Goal: Task Accomplishment & Management: Use online tool/utility

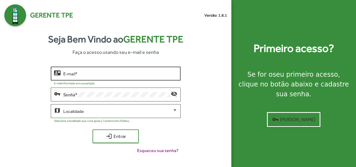
click at [108, 71] on div "E-mail *" at bounding box center [120, 73] width 114 height 15
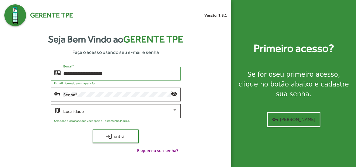
type input "**********"
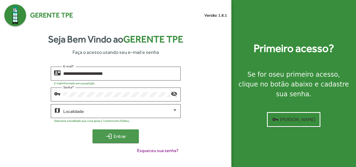
click at [120, 137] on span "login Entrar" at bounding box center [116, 136] width 36 height 10
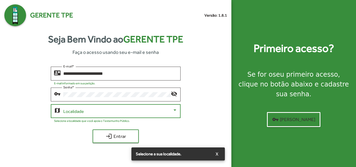
click at [175, 110] on div at bounding box center [175, 109] width 3 height 1
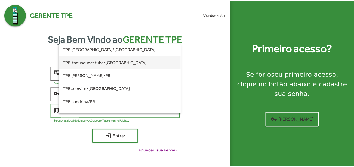
scroll to position [54, 0]
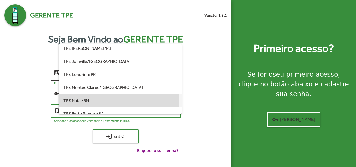
click at [87, 100] on span "TPE Natal/RN" at bounding box center [120, 100] width 114 height 13
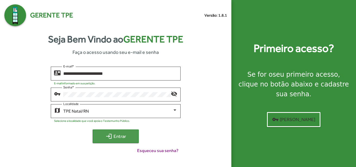
click at [122, 134] on span "login Entrar" at bounding box center [116, 136] width 36 height 10
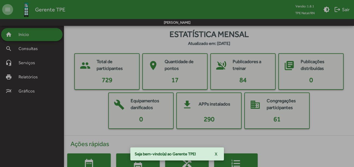
click at [329, 110] on div "Validando seu acesso Autorização de acesso check_circle_outline Consultando pet…" at bounding box center [177, 83] width 354 height 167
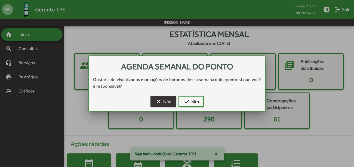
click at [167, 101] on span "clear Não" at bounding box center [163, 102] width 16 height 10
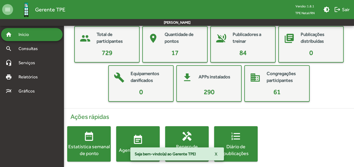
scroll to position [33, 0]
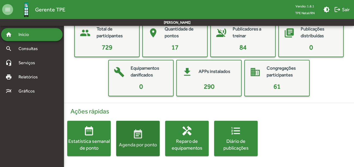
click at [138, 134] on mat-icon "event_note" at bounding box center [137, 134] width 11 height 11
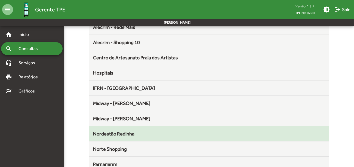
scroll to position [136, 0]
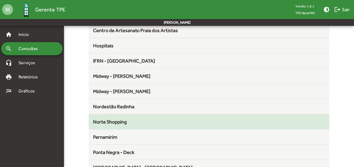
click at [115, 120] on span "Norte Shopping" at bounding box center [110, 122] width 34 height 6
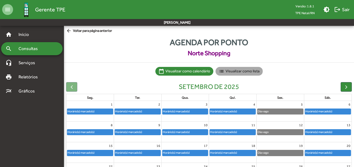
click at [234, 72] on mat-chip "list Visualizar como lista" at bounding box center [238, 71] width 47 height 9
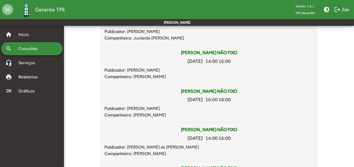
scroll to position [2114, 0]
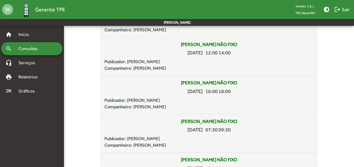
scroll to position [2153, 0]
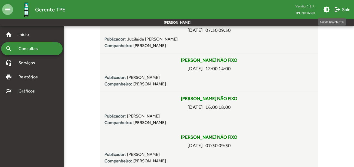
click at [342, 12] on span "logout Sair" at bounding box center [341, 10] width 15 height 10
